Goal: Information Seeking & Learning: Learn about a topic

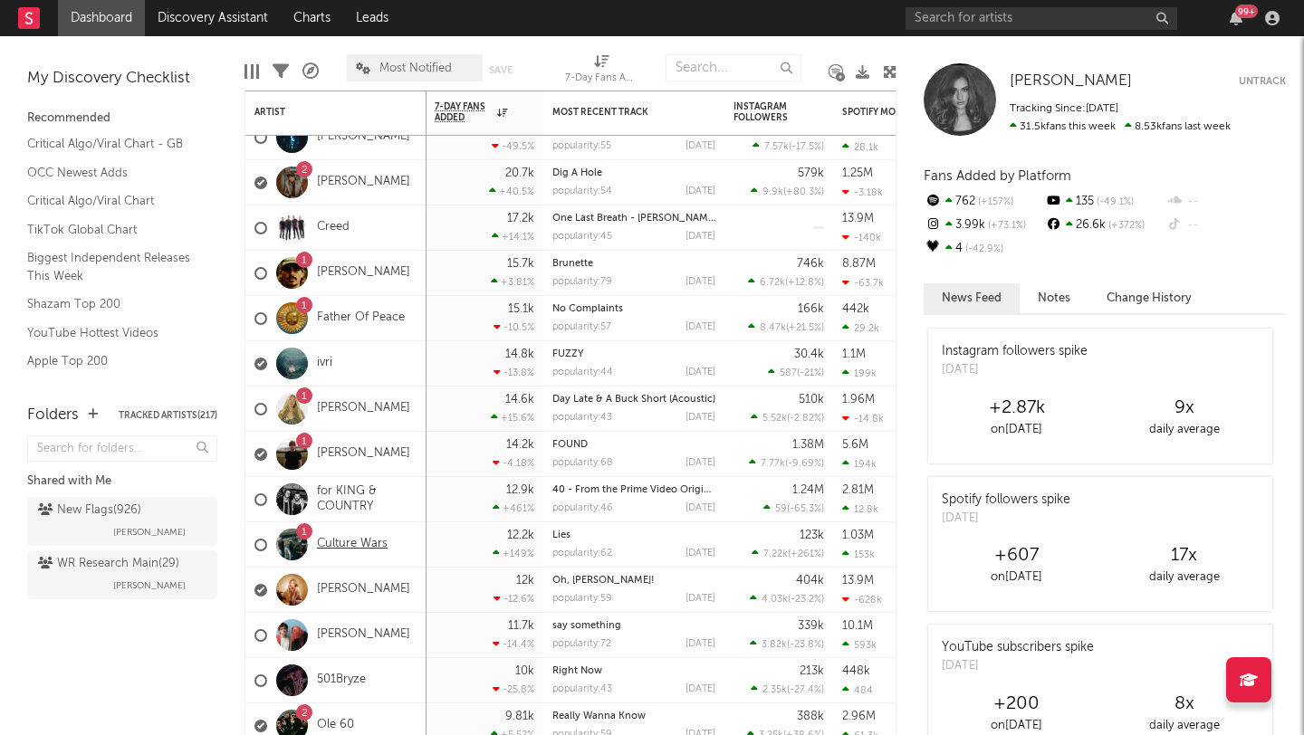
click at [363, 545] on link "Culture Wars" at bounding box center [352, 544] width 71 height 15
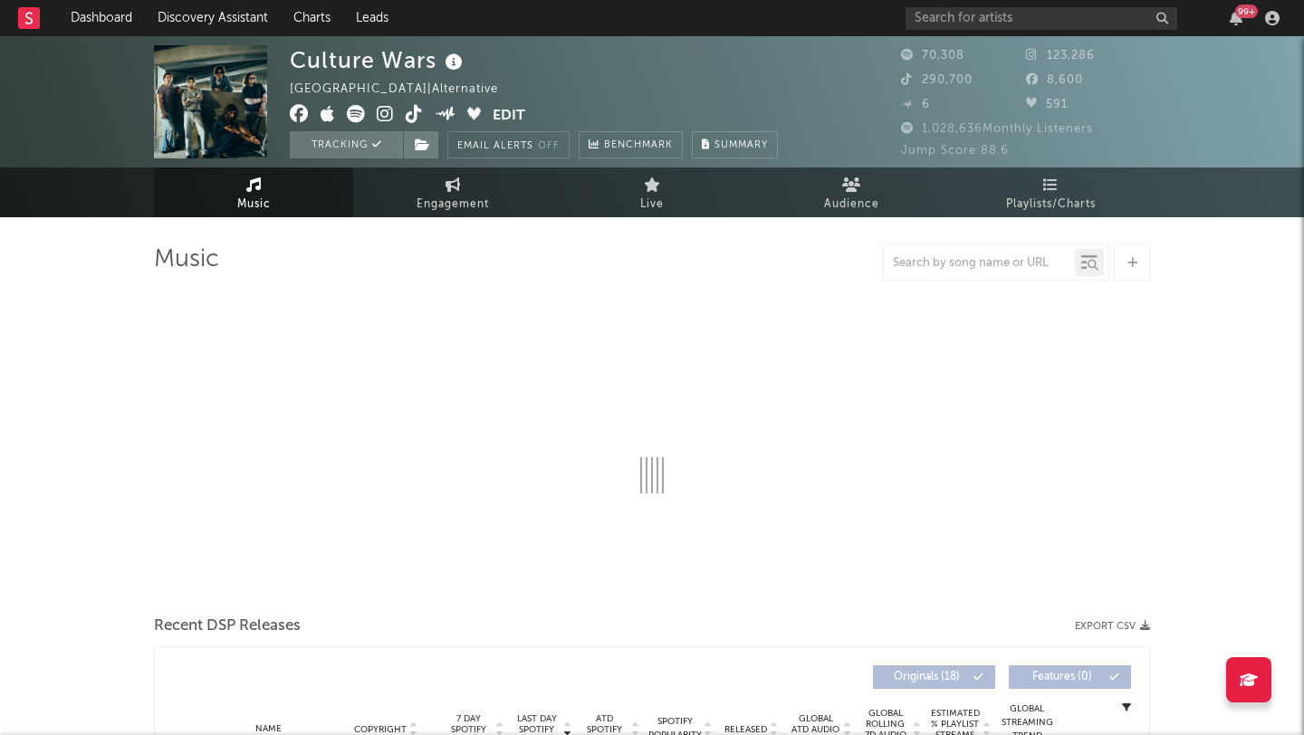
select select "6m"
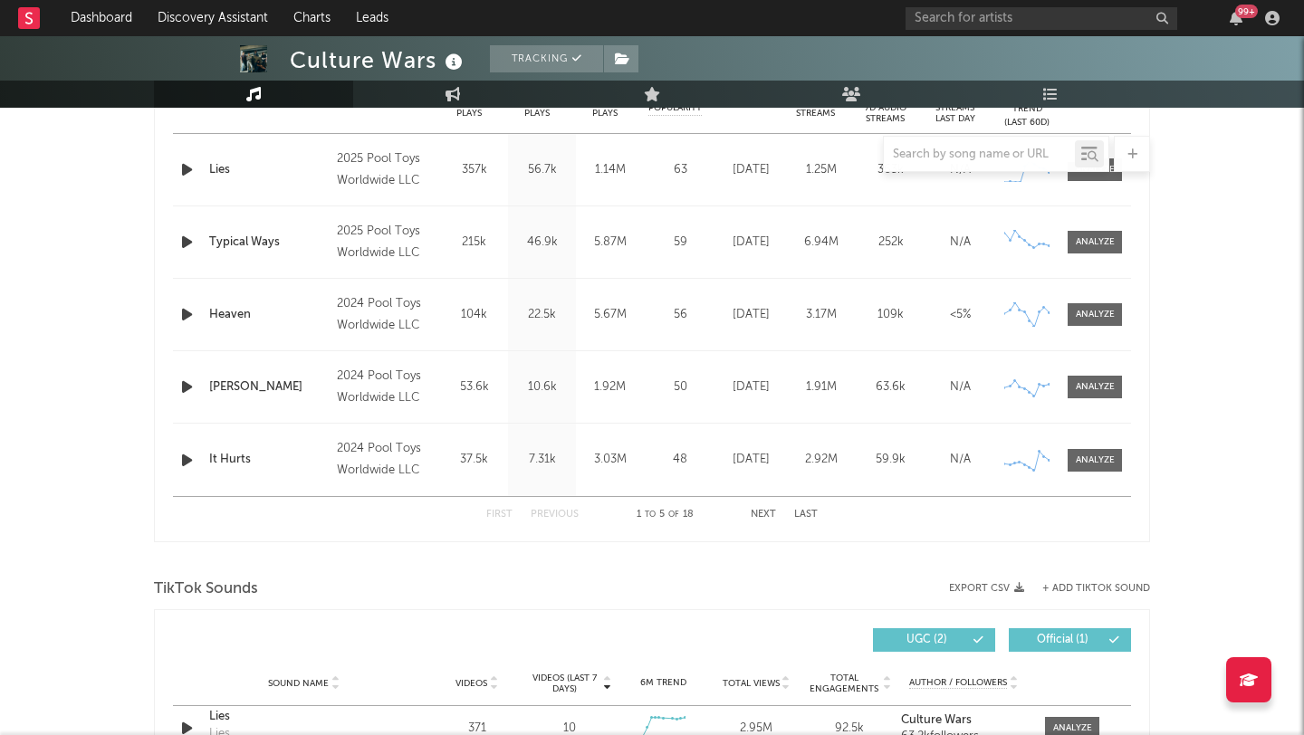
scroll to position [744, 0]
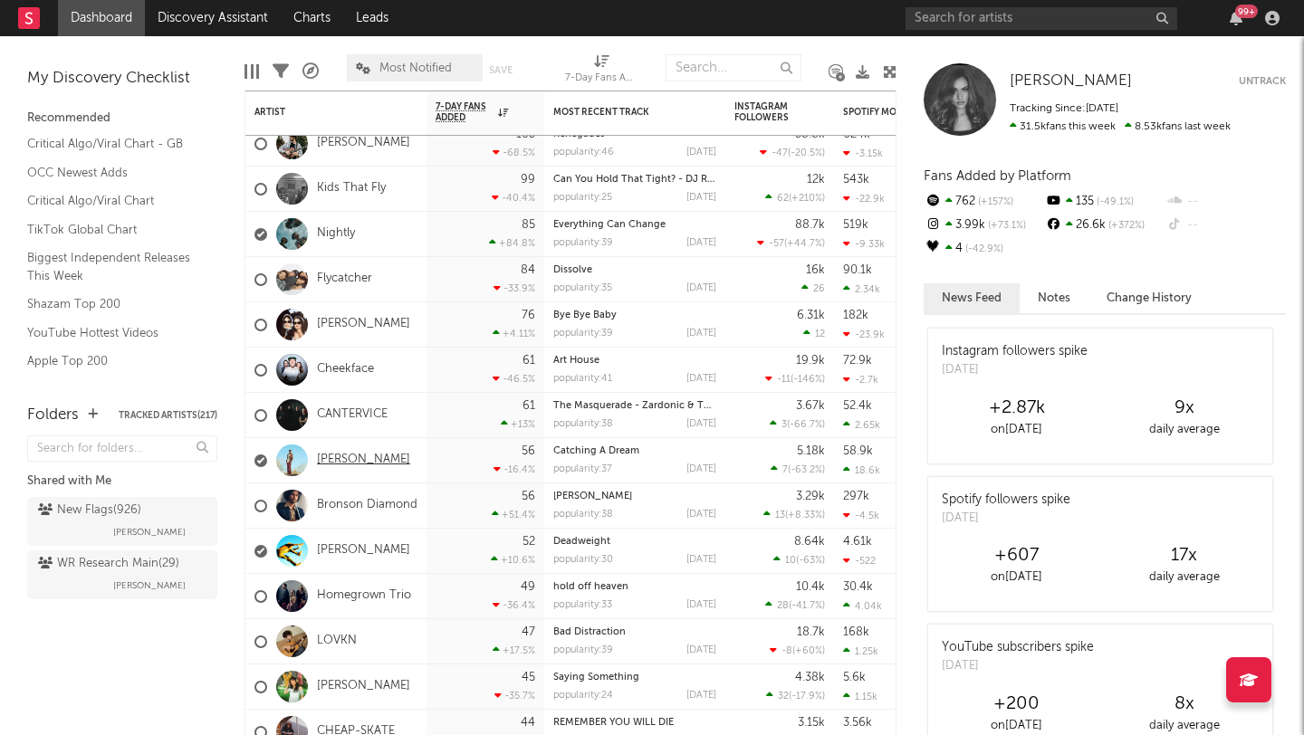
click at [398, 460] on link "[PERSON_NAME]" at bounding box center [363, 460] width 93 height 15
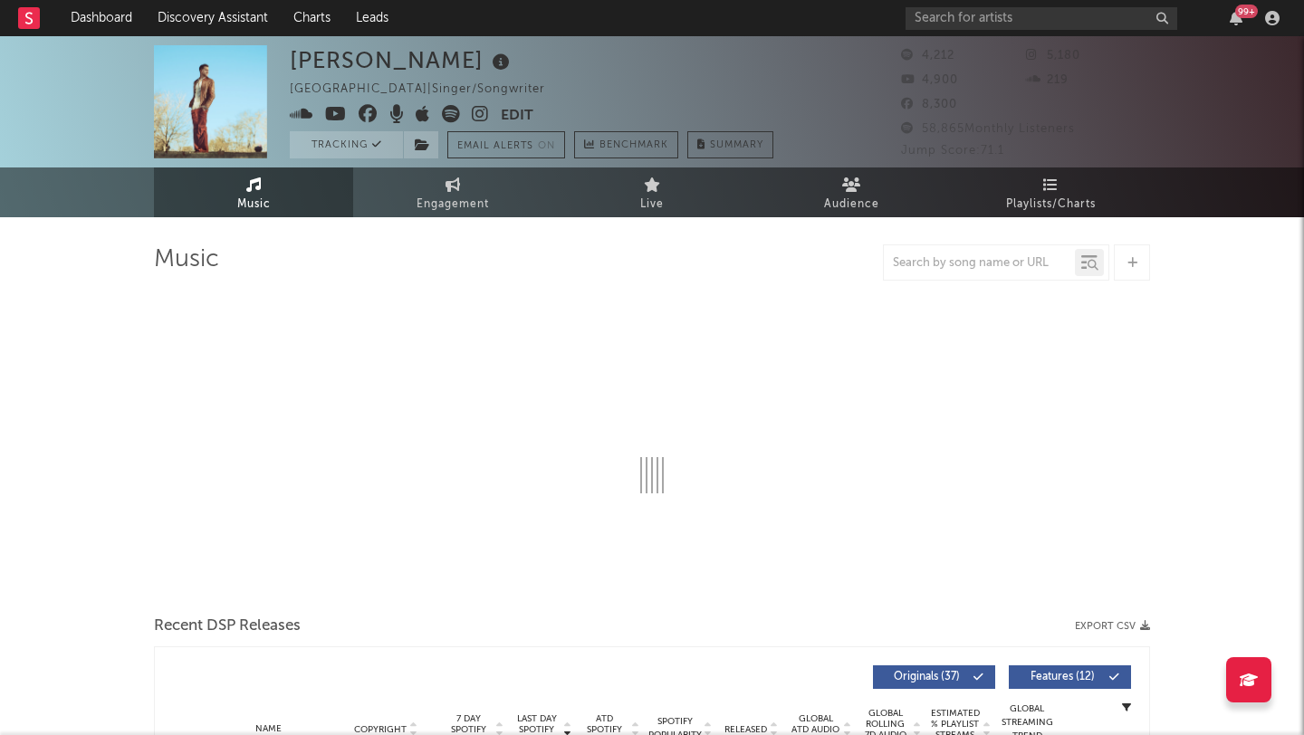
select select "6m"
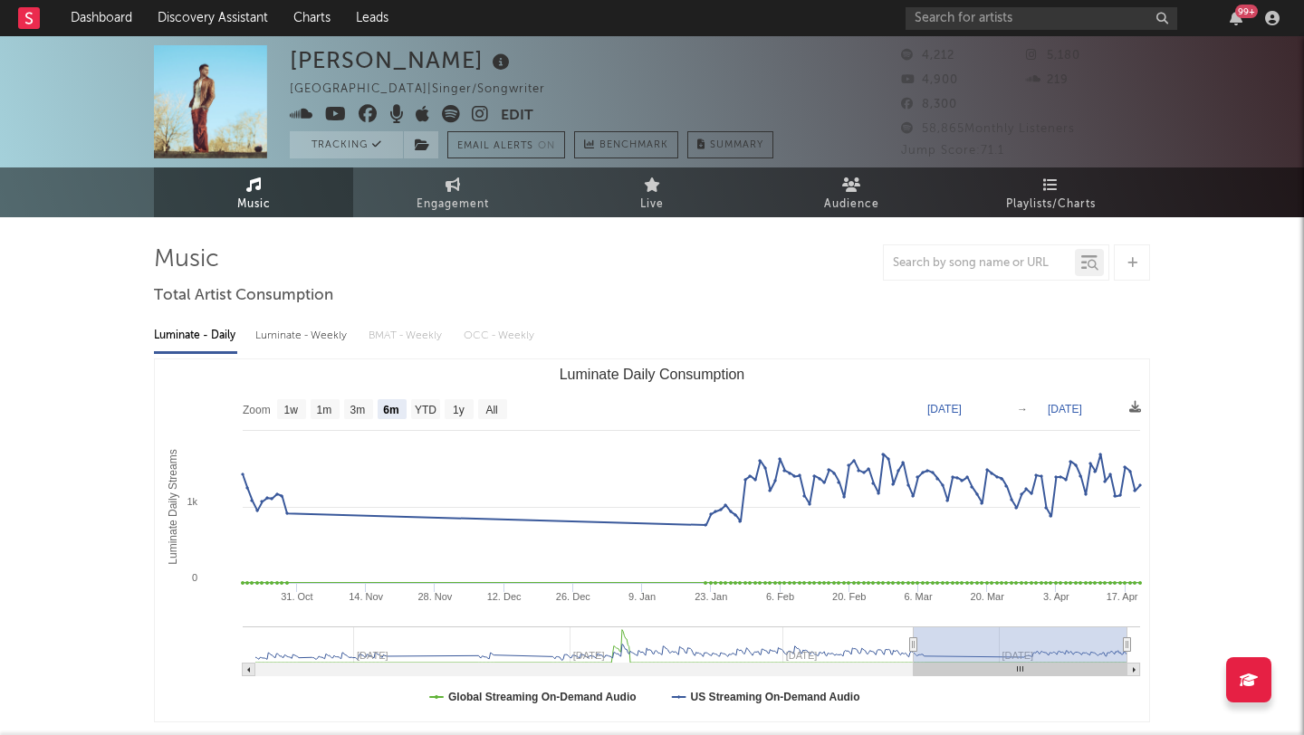
select select "6m"
click at [948, 24] on input "text" at bounding box center [1041, 18] width 272 height 23
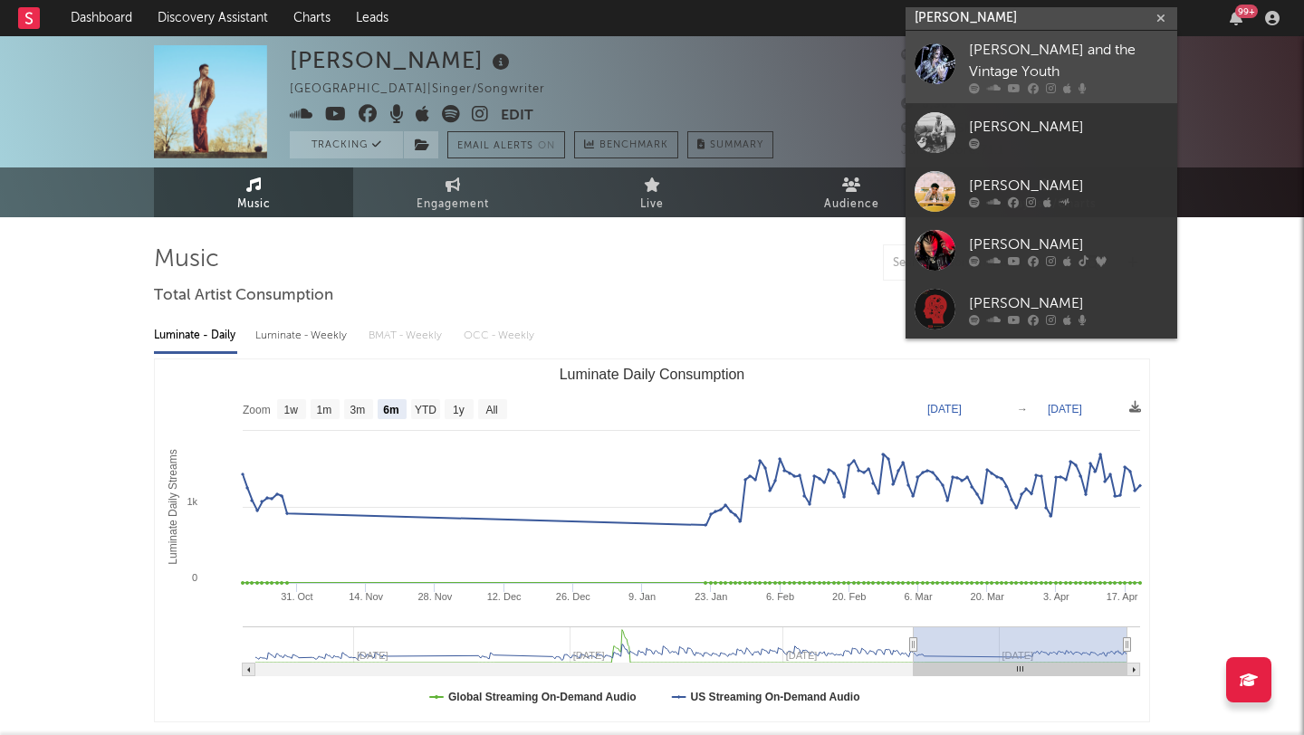
type input "[PERSON_NAME]"
click at [1075, 59] on div "[PERSON_NAME] and the Vintage Youth" at bounding box center [1068, 61] width 199 height 43
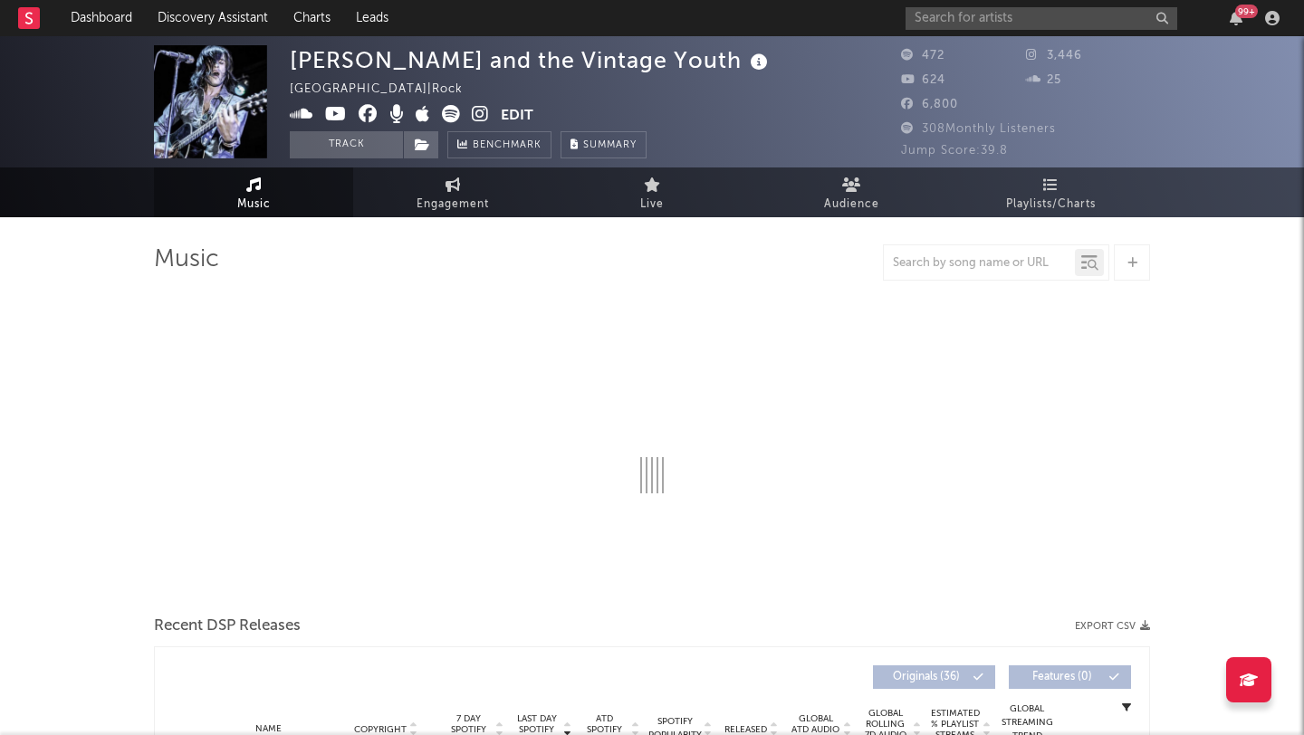
select select "1w"
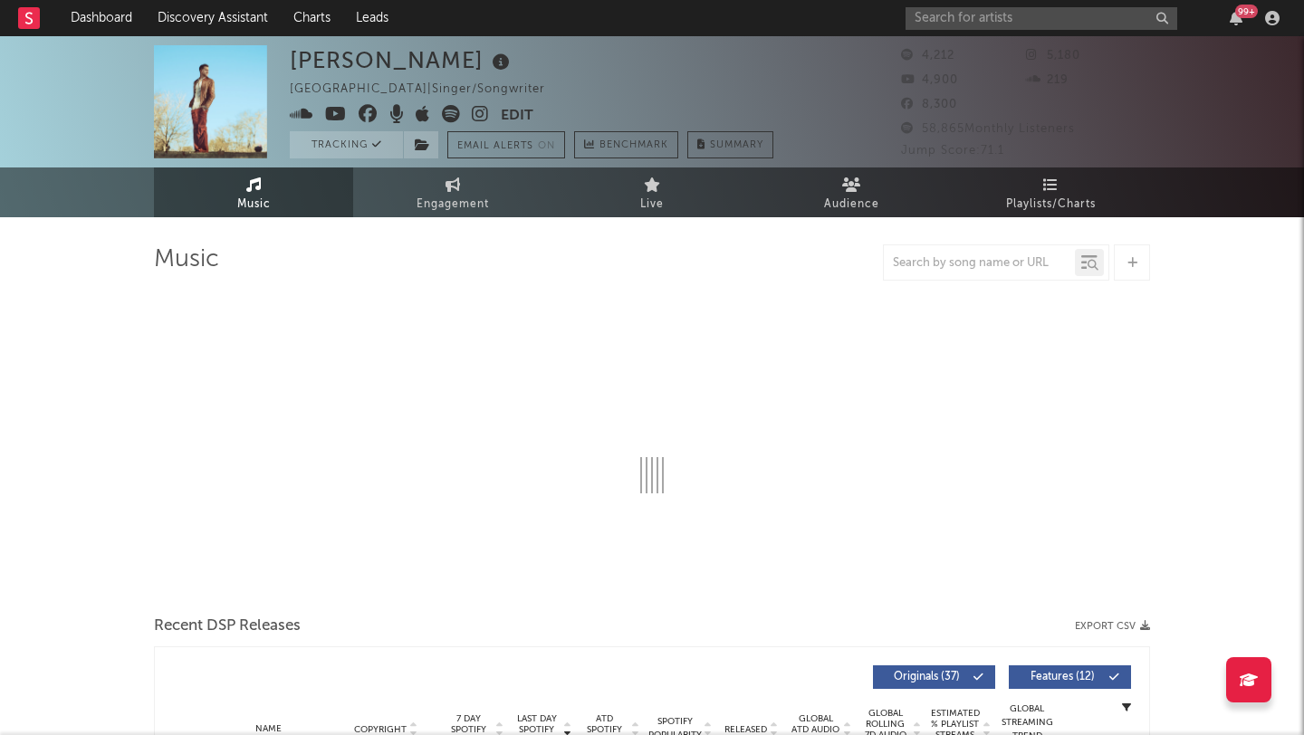
select select "6m"
